Goal: Information Seeking & Learning: Learn about a topic

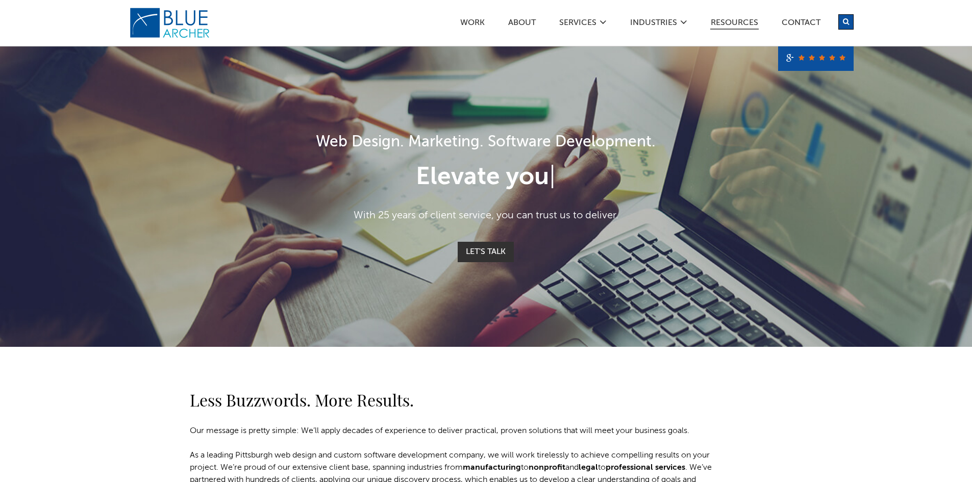
click at [737, 20] on link "Resources" at bounding box center [734, 24] width 48 height 11
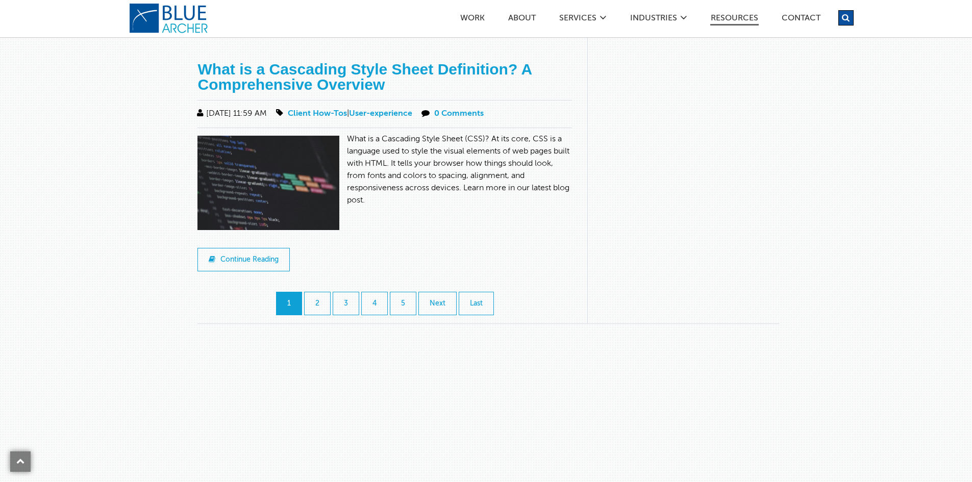
scroll to position [1275, 0]
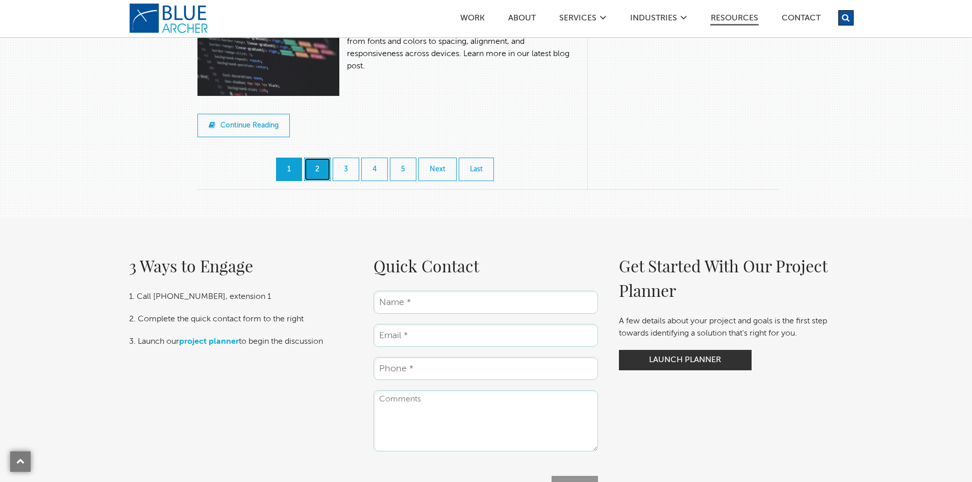
click at [318, 158] on link "2" at bounding box center [317, 169] width 27 height 23
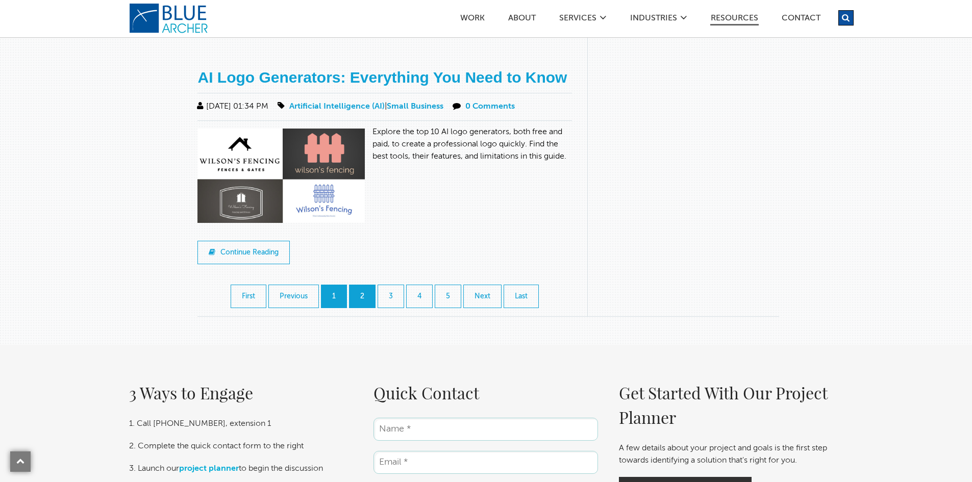
scroll to position [1122, 0]
click at [322, 285] on link "1" at bounding box center [334, 296] width 26 height 23
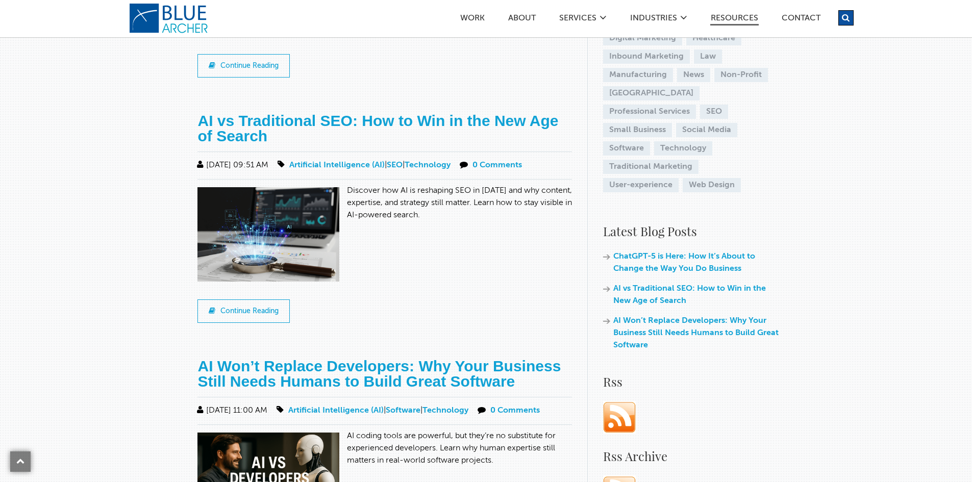
scroll to position [357, 0]
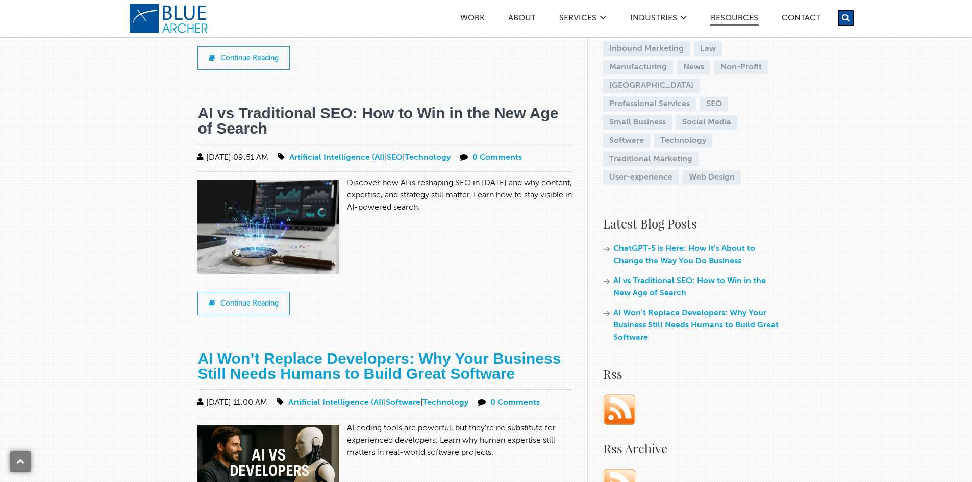
click at [237, 118] on link "AI vs Traditional SEO: How to Win in the New Age of Search" at bounding box center [377, 121] width 361 height 32
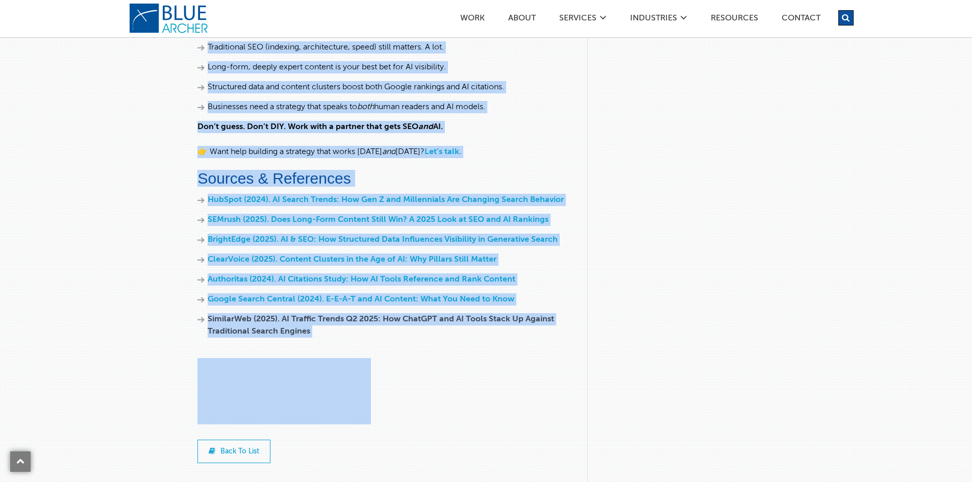
scroll to position [3359, 0]
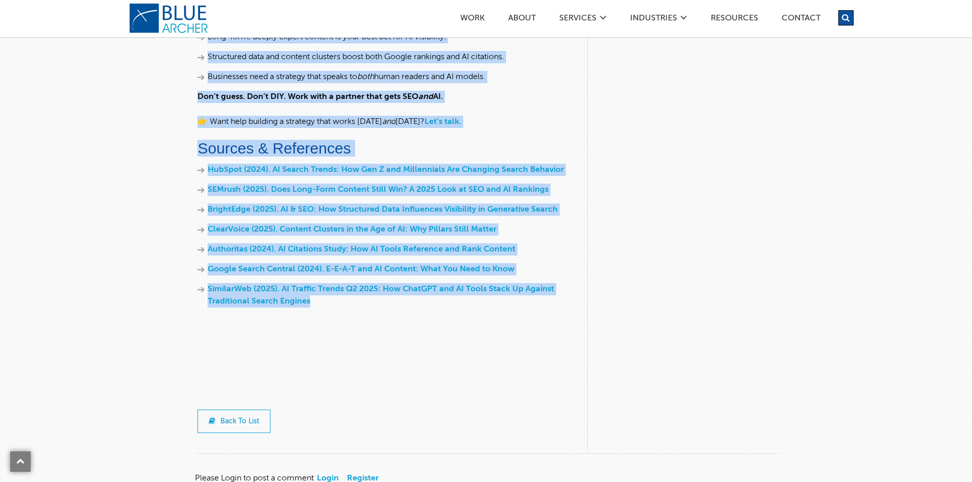
drag, startPoint x: 224, startPoint y: 141, endPoint x: 475, endPoint y: 315, distance: 305.7
copy div "AI vs Traditional SEO: How to Win in the New Age of Search 08/06/2025 09:51 AM …"
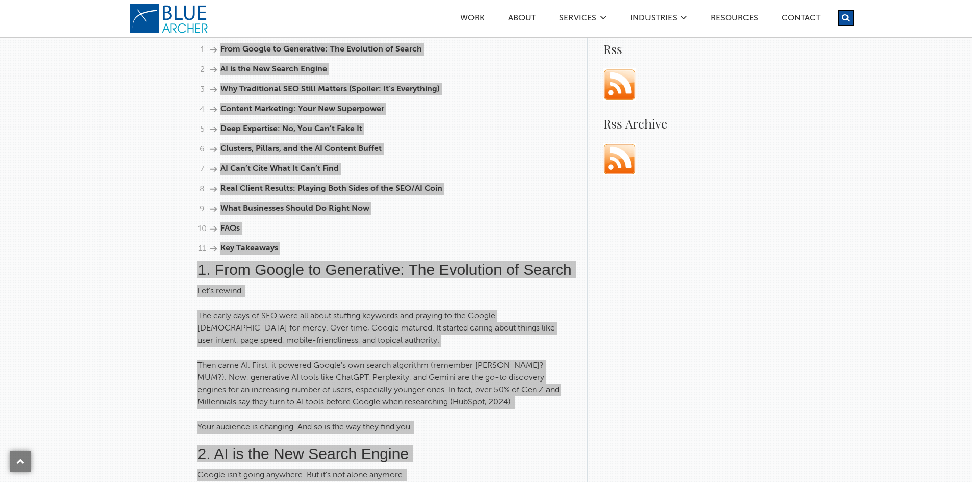
scroll to position [553, 0]
